Goal: Obtain resource: Download file/media

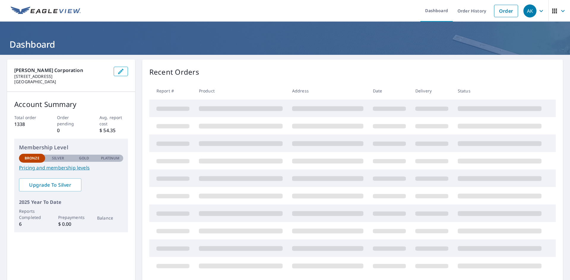
click at [161, 42] on h1 "Dashboard" at bounding box center [284, 44] width 555 height 12
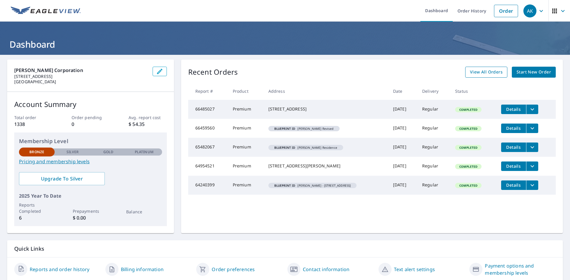
click at [488, 72] on span "View All Orders" at bounding box center [486, 72] width 33 height 7
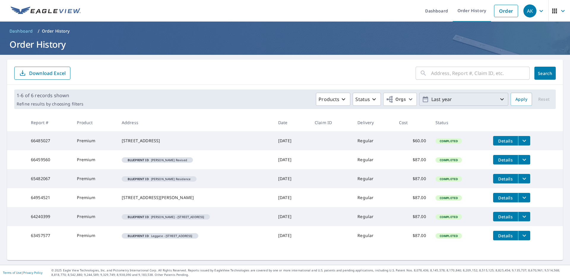
click at [451, 100] on p "Last year" at bounding box center [463, 99] width 69 height 10
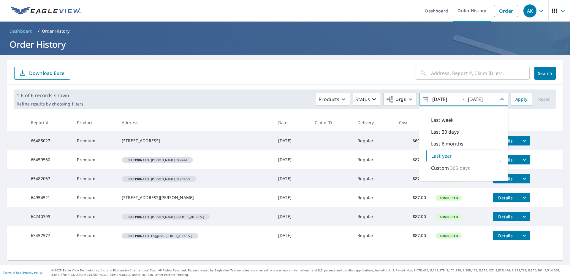
click at [450, 168] on p "365 days" at bounding box center [460, 168] width 20 height 7
type input "[DATE]"
click at [523, 104] on button "Apply" at bounding box center [520, 99] width 21 height 13
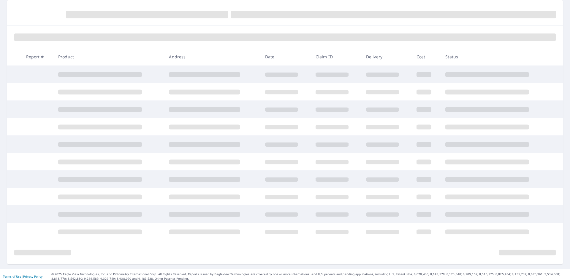
scroll to position [28, 0]
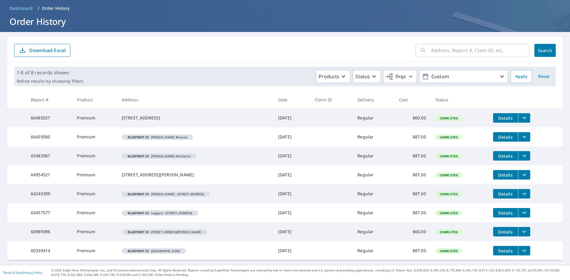
click at [524, 232] on icon "filesDropdownBtn-60989396" at bounding box center [523, 231] width 7 height 7
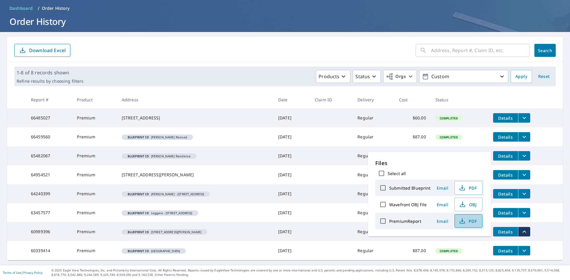
click at [467, 223] on span "PDF" at bounding box center [467, 221] width 19 height 7
